Goal: Navigation & Orientation: Find specific page/section

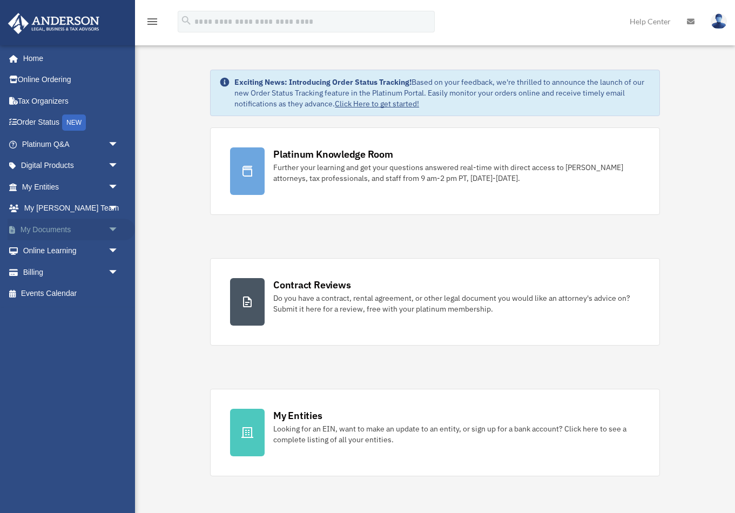
click at [50, 227] on link "My Documents arrow_drop_down" at bounding box center [71, 230] width 127 height 22
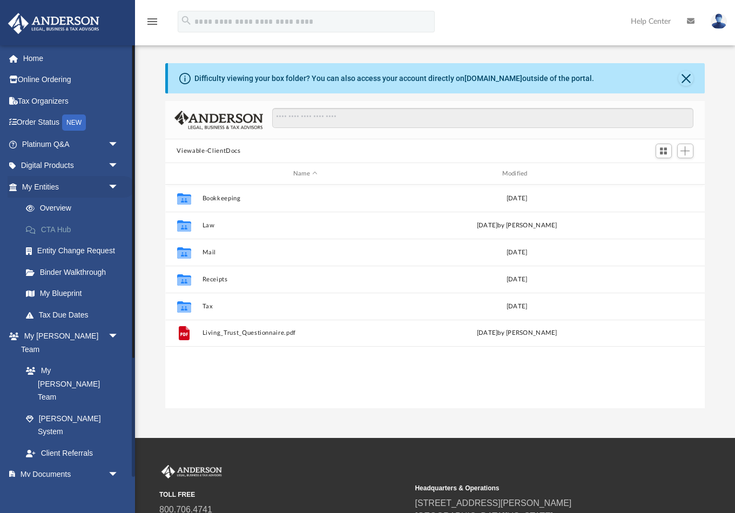
scroll to position [246, 540]
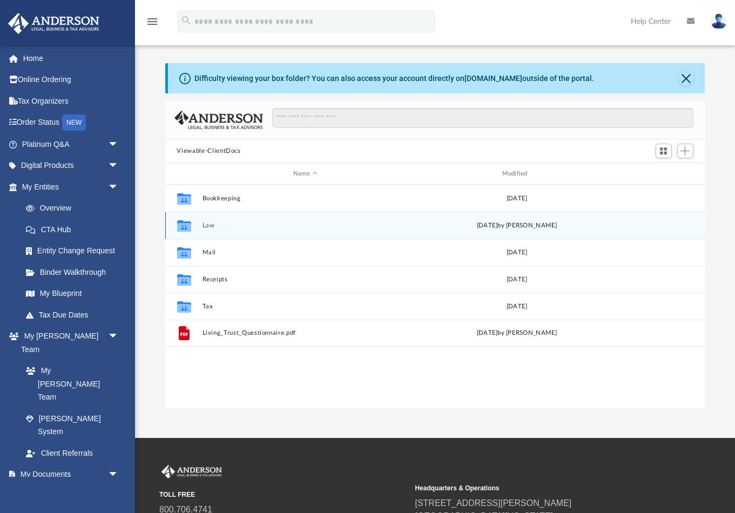
click at [205, 225] on button "Law" at bounding box center [305, 225] width 207 height 7
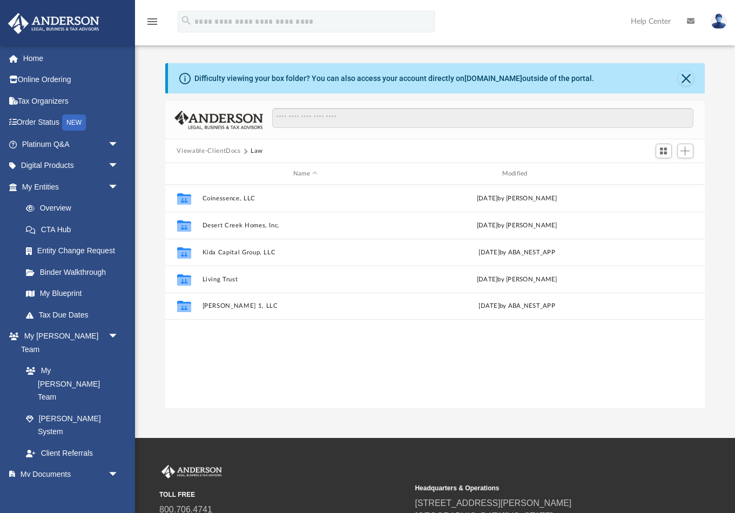
click at [312, 352] on div "Collaborated Folder Coinessence, LLC Tue Mar 11 2025 by Tomas Diaz-Marin Collab…" at bounding box center [435, 297] width 540 height 224
click at [268, 325] on div "Collaborated Folder Coinessence, LLC Tue Mar 11 2025 by Tomas Diaz-Marin Collab…" at bounding box center [435, 297] width 540 height 224
click at [257, 361] on div "Collaborated Folder Coinessence, LLC Tue Mar 11 2025 by Tomas Diaz-Marin Collab…" at bounding box center [435, 297] width 540 height 224
click at [264, 358] on div "Collaborated Folder Coinessence, LLC Tue Mar 11 2025 by Tomas Diaz-Marin Collab…" at bounding box center [435, 297] width 540 height 224
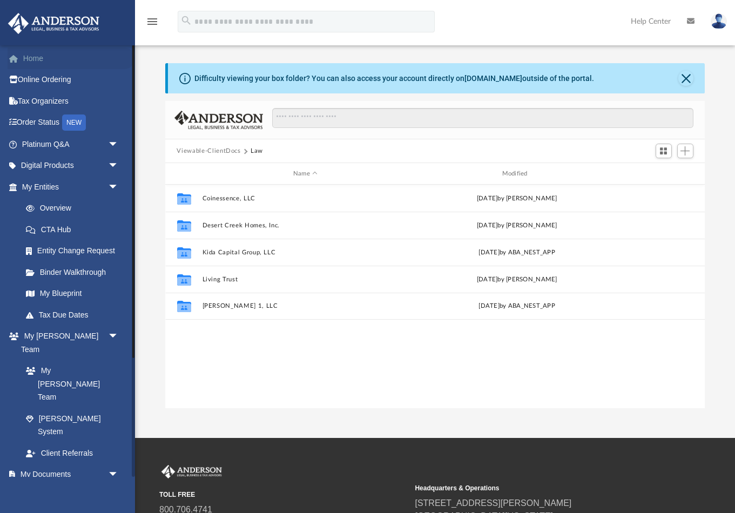
click at [33, 60] on link "Home" at bounding box center [71, 59] width 127 height 22
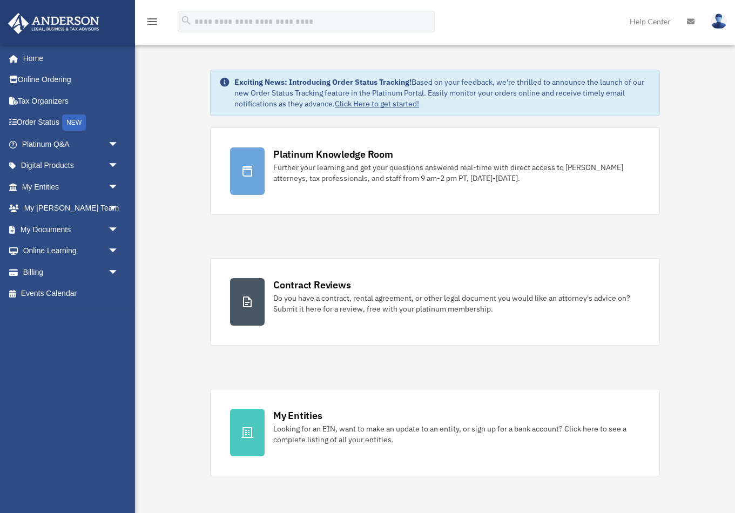
click at [55, 22] on img at bounding box center [54, 23] width 98 height 21
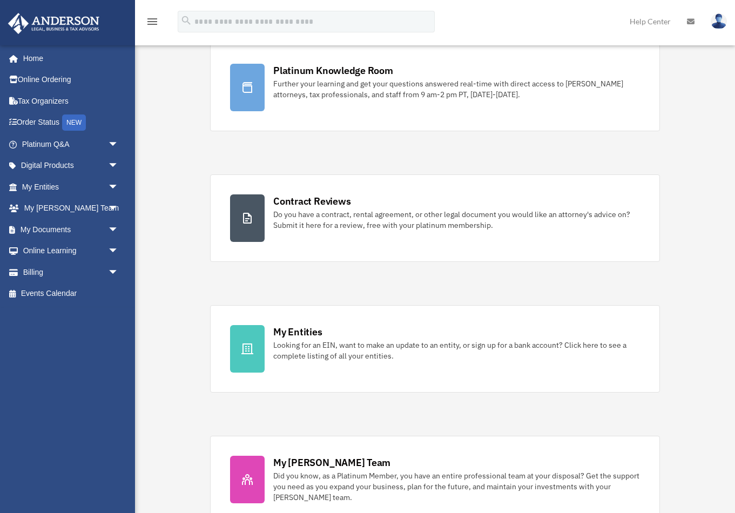
scroll to position [82, 0]
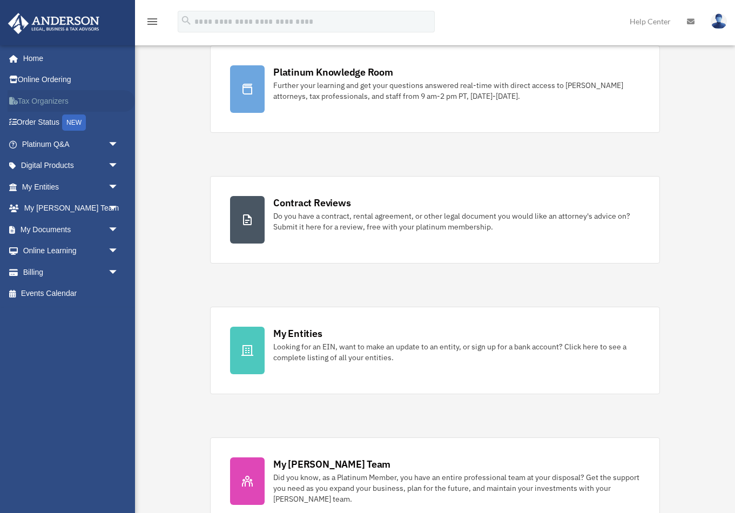
click at [49, 98] on link "Tax Organizers" at bounding box center [71, 101] width 127 height 22
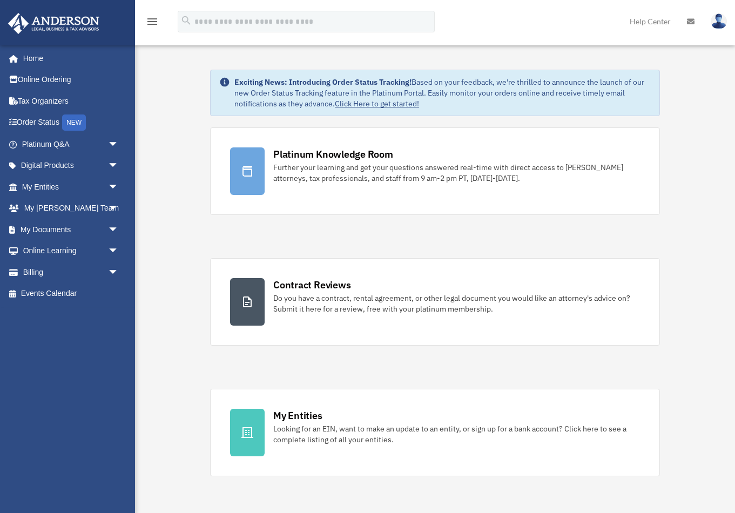
click at [46, 78] on link "Online Ordering" at bounding box center [71, 80] width 127 height 22
click at [38, 60] on link "Home" at bounding box center [71, 59] width 127 height 22
